Goal: Task Accomplishment & Management: Manage account settings

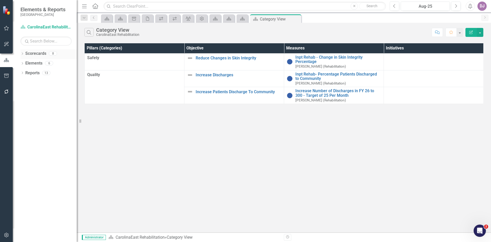
click at [40, 54] on link "Scorecards" at bounding box center [35, 54] width 21 height 6
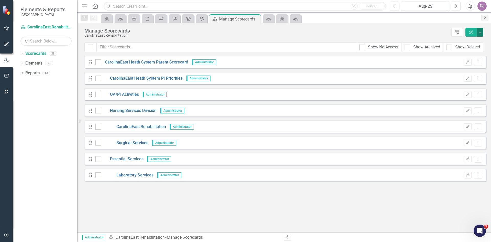
click at [482, 35] on button "button" at bounding box center [480, 32] width 7 height 9
click at [459, 52] on link "Add Add Scorecard" at bounding box center [456, 51] width 53 height 9
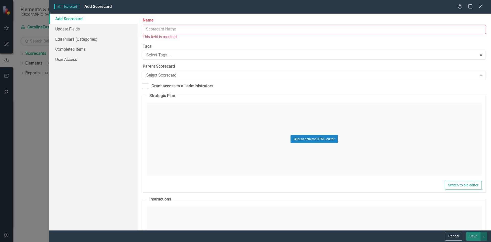
click at [63, 20] on link "Add Scorecard" at bounding box center [93, 19] width 88 height 10
click at [479, 76] on icon "Expand" at bounding box center [481, 75] width 5 height 4
click at [455, 66] on label "Parent Scorecard" at bounding box center [314, 66] width 343 height 6
click at [67, 40] on link "Edit Pillars (Categories)" at bounding box center [93, 39] width 88 height 10
click at [456, 235] on button "Cancel" at bounding box center [453, 235] width 17 height 9
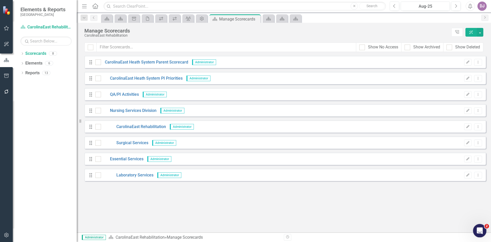
click at [478, 234] on div "Open Intercom Messenger" at bounding box center [479, 229] width 17 height 17
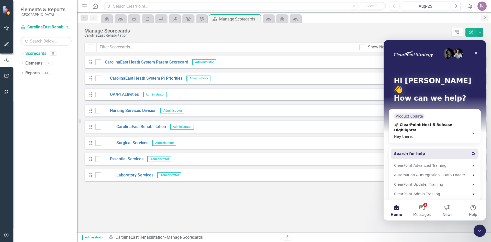
click at [410, 148] on button "Search for help" at bounding box center [434, 153] width 87 height 10
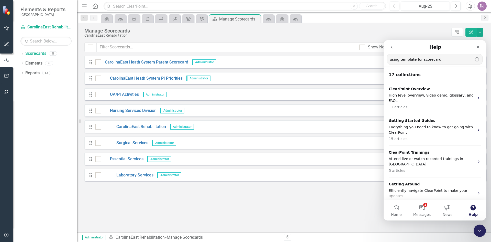
type input "using template for scorecard"
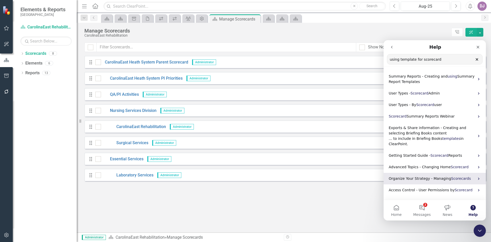
click at [424, 180] on span "Organize Your Strategy - Managing" at bounding box center [420, 178] width 62 height 4
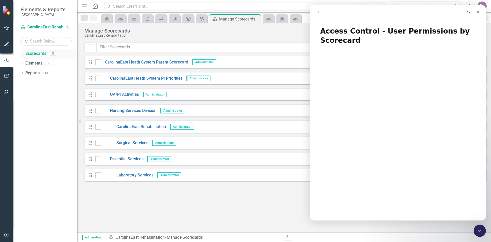
click at [35, 53] on link "Scorecards" at bounding box center [35, 54] width 21 height 6
click at [34, 62] on link "Elements" at bounding box center [33, 63] width 17 height 6
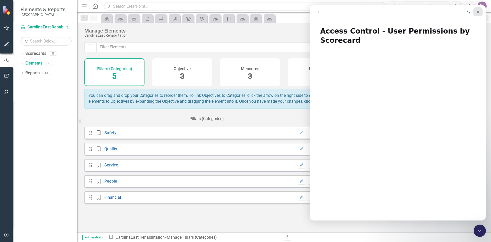
click at [479, 13] on icon "Close" at bounding box center [478, 11] width 3 height 3
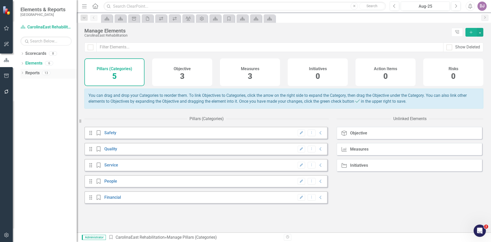
click at [33, 73] on link "Reports" at bounding box center [32, 73] width 14 height 6
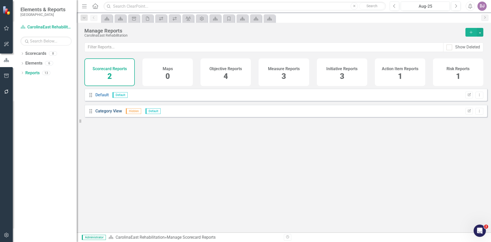
click at [106, 113] on link "Category View" at bounding box center [108, 110] width 27 height 5
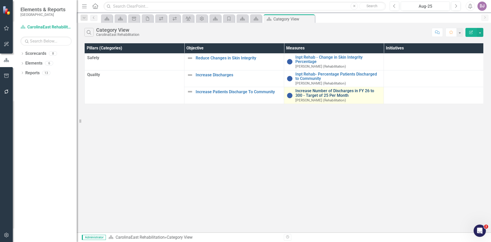
click at [303, 92] on link "Increase Number of Discharges in FY 26 to 300 - Target of 25 Per Month" at bounding box center [338, 92] width 86 height 9
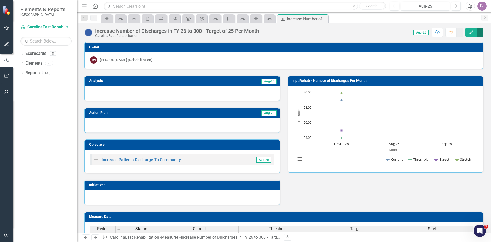
click at [480, 32] on button "button" at bounding box center [480, 32] width 7 height 9
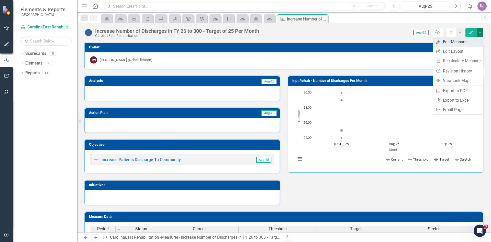
click at [463, 41] on link "Edit Edit Measure" at bounding box center [458, 41] width 50 height 9
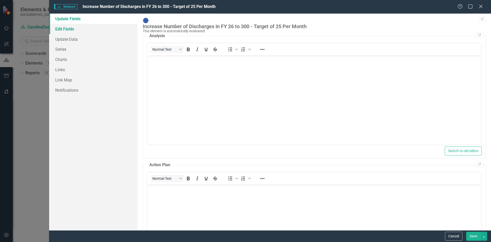
click at [70, 29] on link "Edit Fields" at bounding box center [93, 29] width 88 height 10
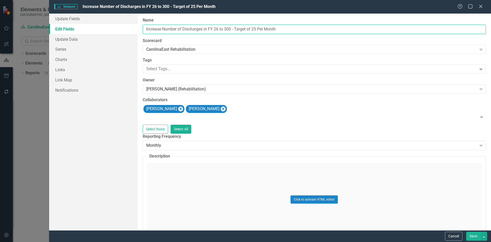
click at [146, 29] on input "Increase Number of Discharges in FY 26 to 300 - Target of 25 Per Month" at bounding box center [314, 29] width 343 height 9
type input "Inpt Rehab Increase Number of Discharges in FY 26 to 300 - Target of 25 Per Mon…"
click at [474, 235] on button "Save" at bounding box center [473, 235] width 14 height 9
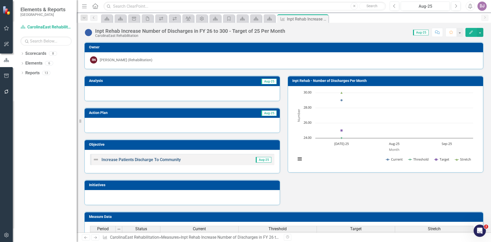
click at [140, 161] on link "Increase Patients Discharge To Community" at bounding box center [141, 159] width 79 height 5
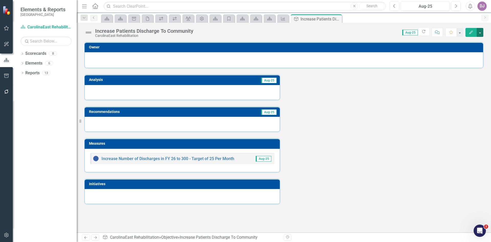
click at [482, 32] on button "button" at bounding box center [480, 32] width 7 height 9
click at [472, 43] on link "Edit Edit Objective" at bounding box center [462, 41] width 41 height 9
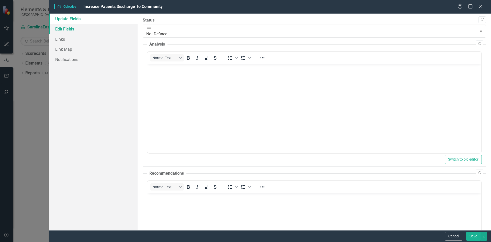
click at [69, 28] on link "Edit Fields" at bounding box center [93, 29] width 88 height 10
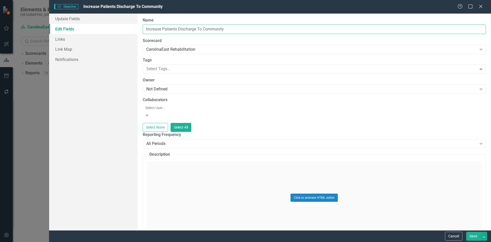
click at [197, 29] on input "Increase Patients Discharge To Community" at bounding box center [314, 29] width 343 height 9
drag, startPoint x: 474, startPoint y: 235, endPoint x: 257, endPoint y: 223, distance: 218.0
click at [271, 236] on div "Cancel Save" at bounding box center [270, 236] width 442 height 12
click at [163, 28] on input "Increase Patients Discharged To Community" at bounding box center [314, 29] width 343 height 9
type input "Increase Inpat Rehab Patients Discharged To Community"
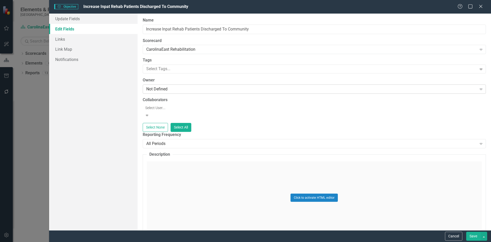
click at [479, 90] on icon "Expand" at bounding box center [481, 89] width 5 height 4
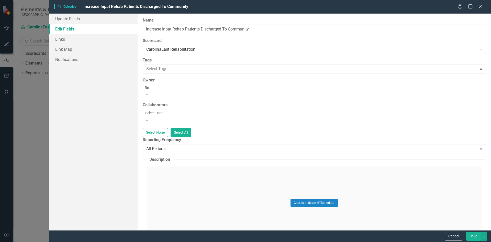
type input "Ren"
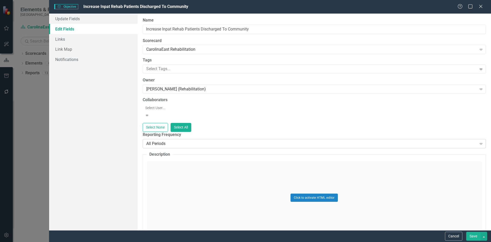
click at [479, 141] on icon "Expand" at bounding box center [481, 143] width 5 height 4
click at [473, 236] on button "Save" at bounding box center [473, 235] width 14 height 9
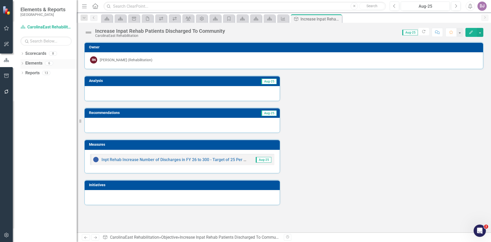
click at [35, 64] on link "Elements" at bounding box center [33, 63] width 17 height 6
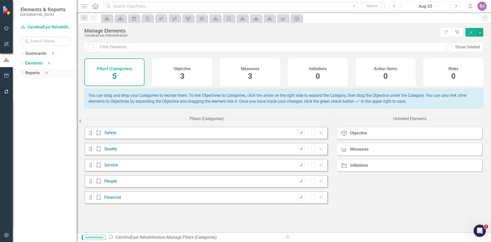
click at [32, 73] on link "Reports" at bounding box center [32, 73] width 14 height 6
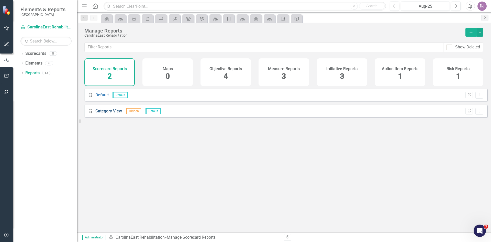
click at [112, 113] on link "Category View" at bounding box center [108, 110] width 27 height 5
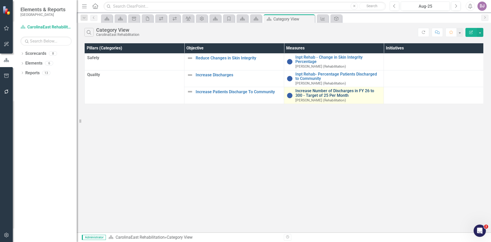
click at [323, 95] on link "Increase Number of Discharges in FY 26 to 300 - Target of 25 Per Month" at bounding box center [338, 92] width 86 height 9
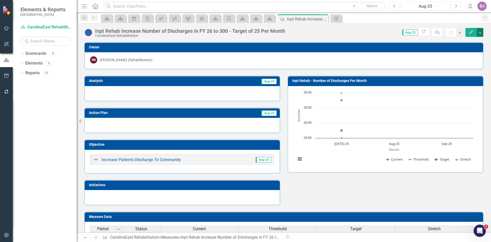
click at [480, 33] on button "button" at bounding box center [480, 32] width 7 height 9
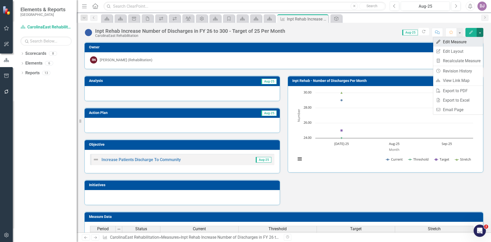
click at [472, 41] on link "Edit Edit Measure" at bounding box center [458, 41] width 50 height 9
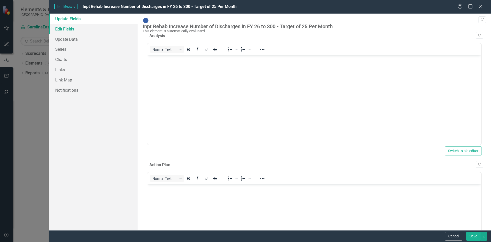
click at [66, 31] on link "Edit Fields" at bounding box center [93, 29] width 88 height 10
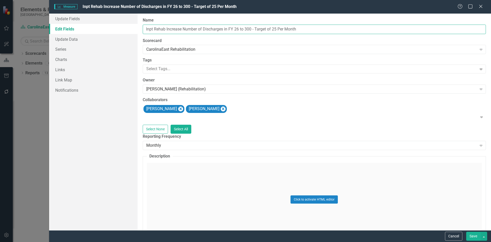
click at [166, 28] on input "Inpt Rehab Increase Number of Discharges in FY 26 to 300 - Target of 25 Per Mon…" at bounding box center [314, 29] width 343 height 9
type input "Inpt Rehab - Increase Number of Discharges in FY 26 to 300 - Target of 25 Per M…"
click at [472, 236] on button "Save" at bounding box center [473, 235] width 14 height 9
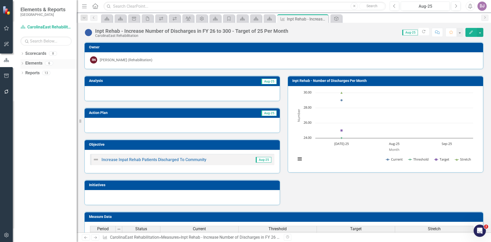
click at [27, 64] on link "Elements" at bounding box center [33, 63] width 17 height 6
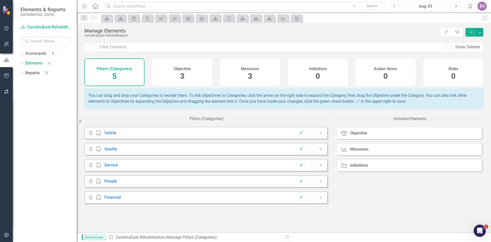
click at [249, 78] on span "3" at bounding box center [250, 76] width 4 height 9
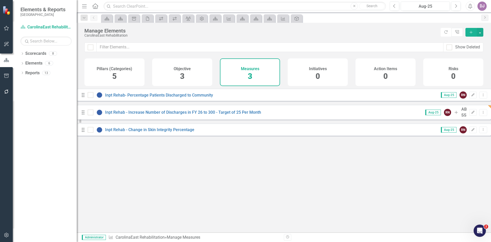
click at [181, 77] on span "3" at bounding box center [182, 76] width 4 height 9
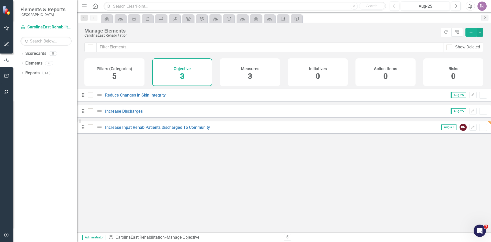
click at [469, 114] on button "Edit" at bounding box center [472, 111] width 7 height 7
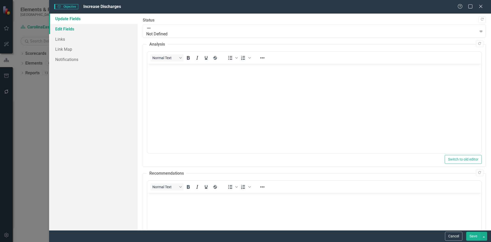
click at [75, 28] on link "Edit Fields" at bounding box center [93, 29] width 88 height 10
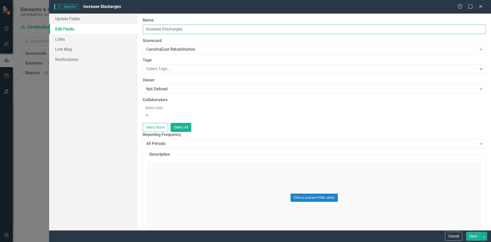
click at [146, 29] on input "Increase Discharges" at bounding box center [314, 29] width 343 height 9
type input "Inpt Rehab - Increase Discharges"
click at [472, 235] on button "Save" at bounding box center [473, 235] width 14 height 9
